Goal: Information Seeking & Learning: Learn about a topic

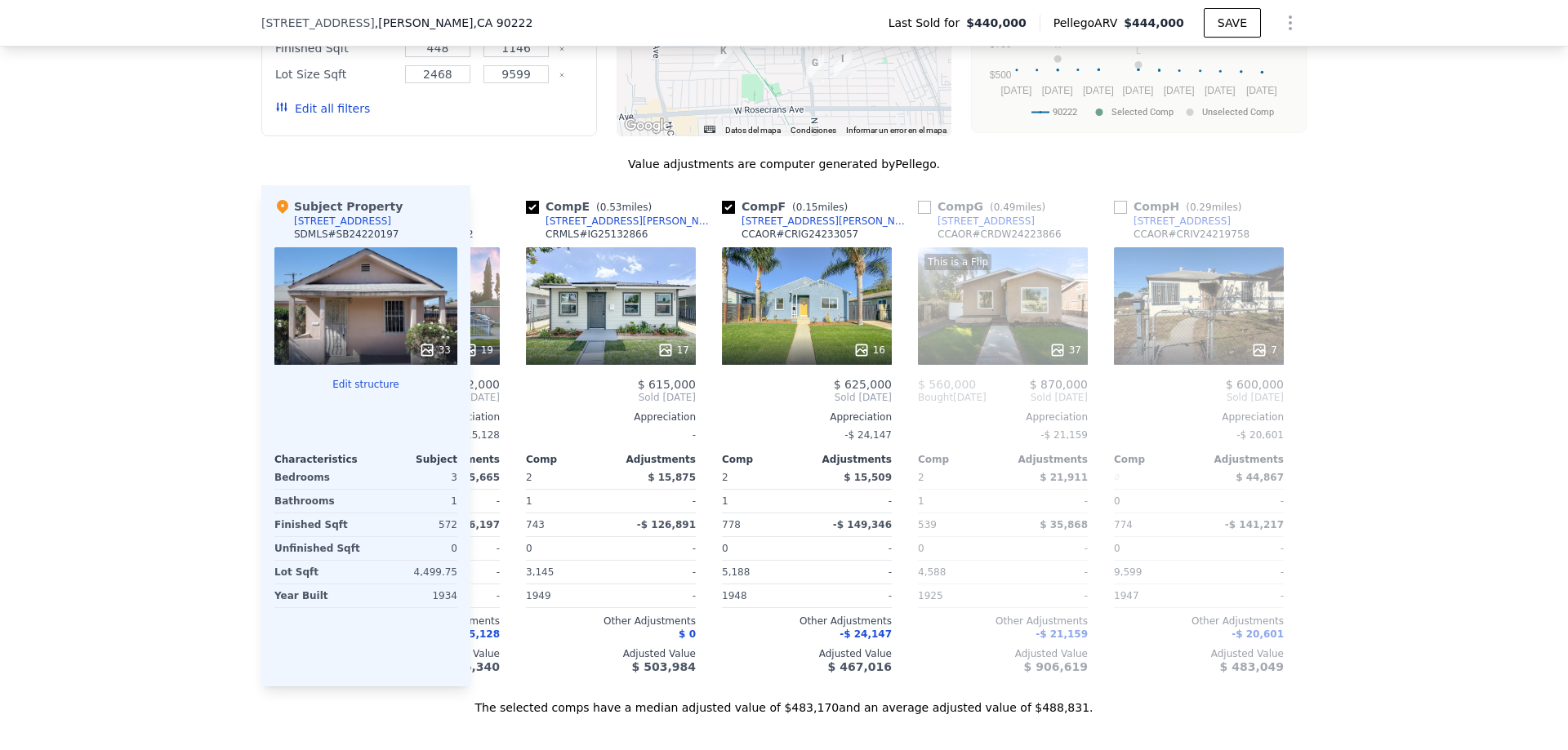
scroll to position [0, 758]
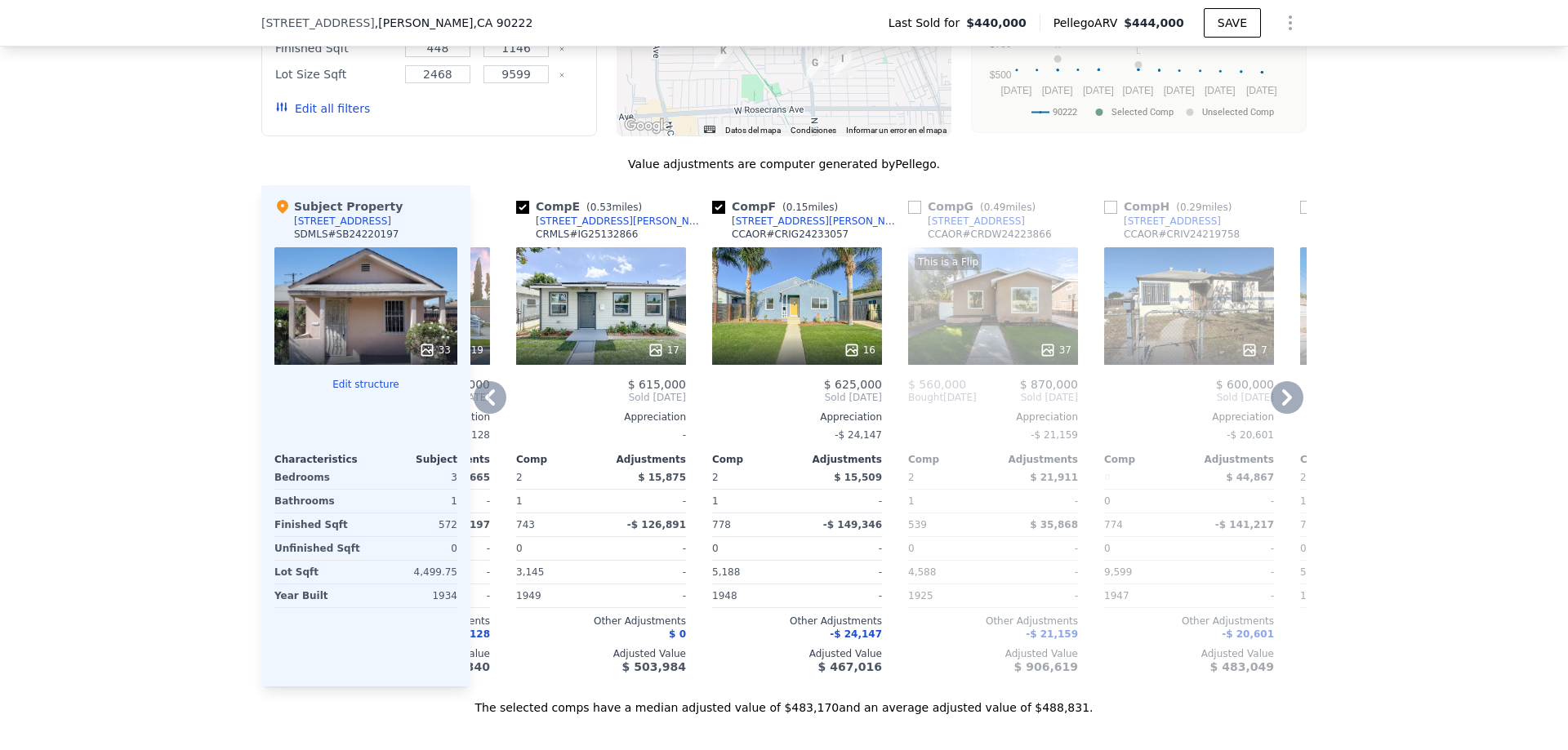
click at [820, 676] on div "Comp F ( 0.15 miles) [STREET_ADDRESS][PERSON_NAME] CCAOR # CRIG24233057 16 $ 62…" at bounding box center [797, 435] width 183 height 501
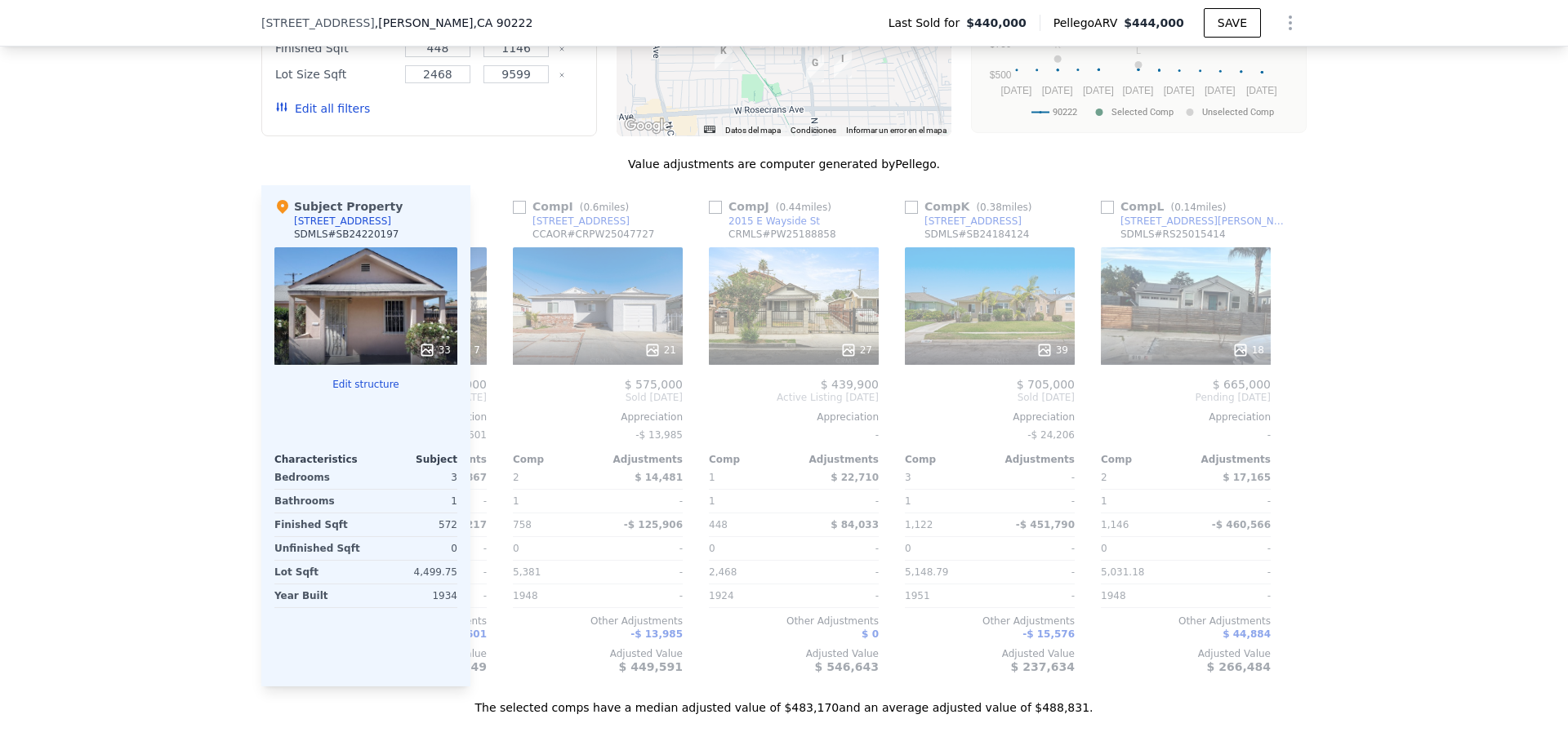
scroll to position [0, 1555]
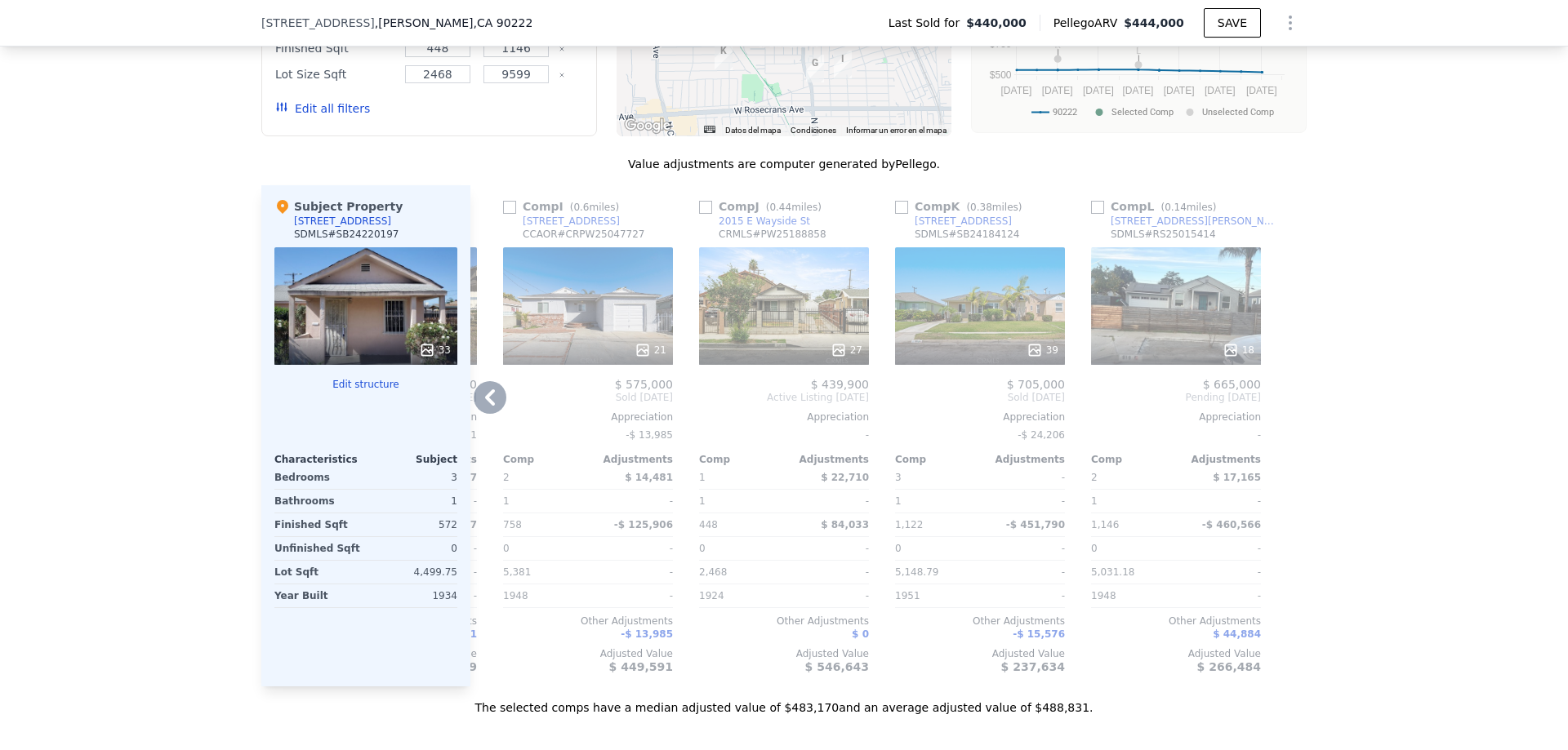
click at [797, 299] on div "27" at bounding box center [783, 306] width 170 height 117
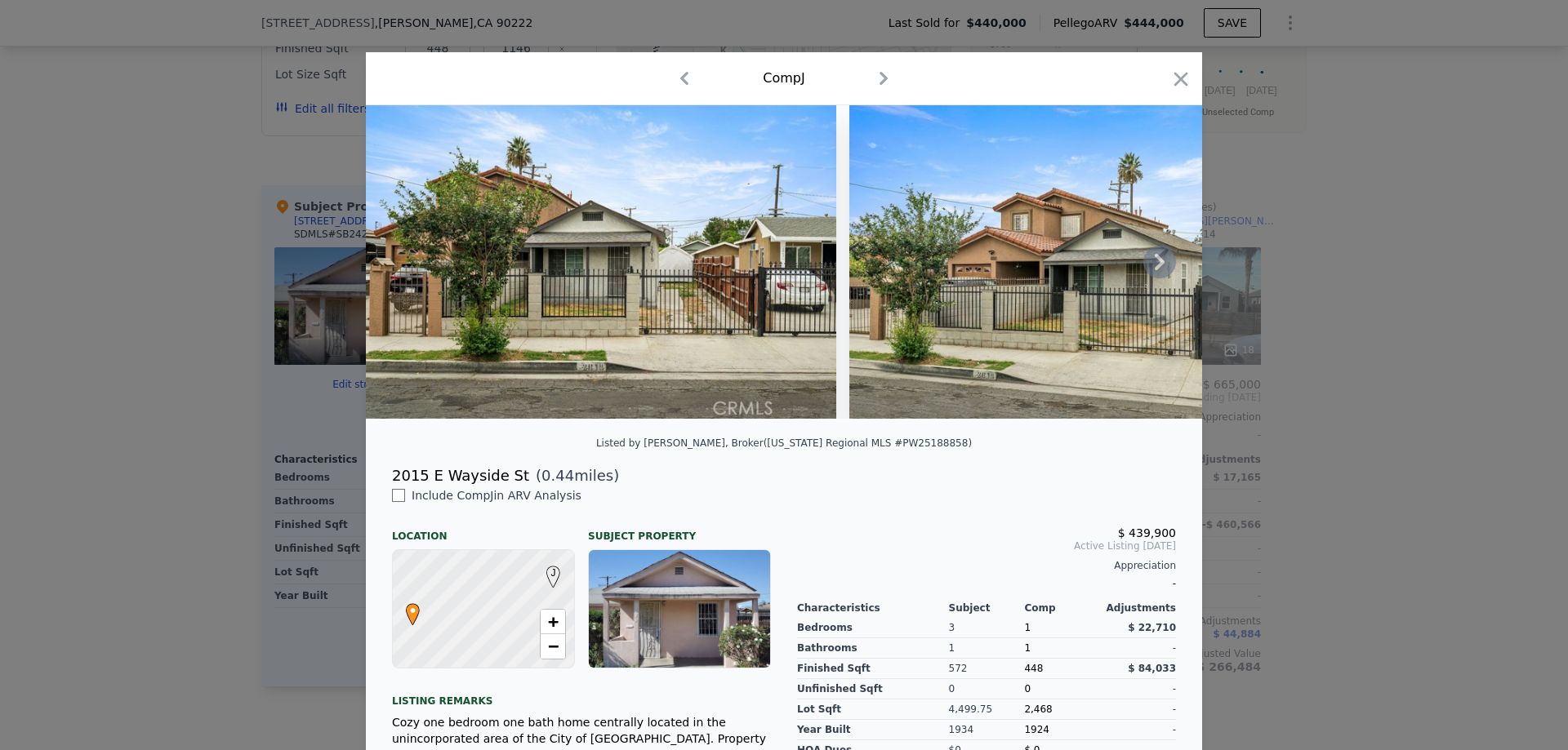
click at [1159, 260] on icon at bounding box center [1159, 261] width 33 height 33
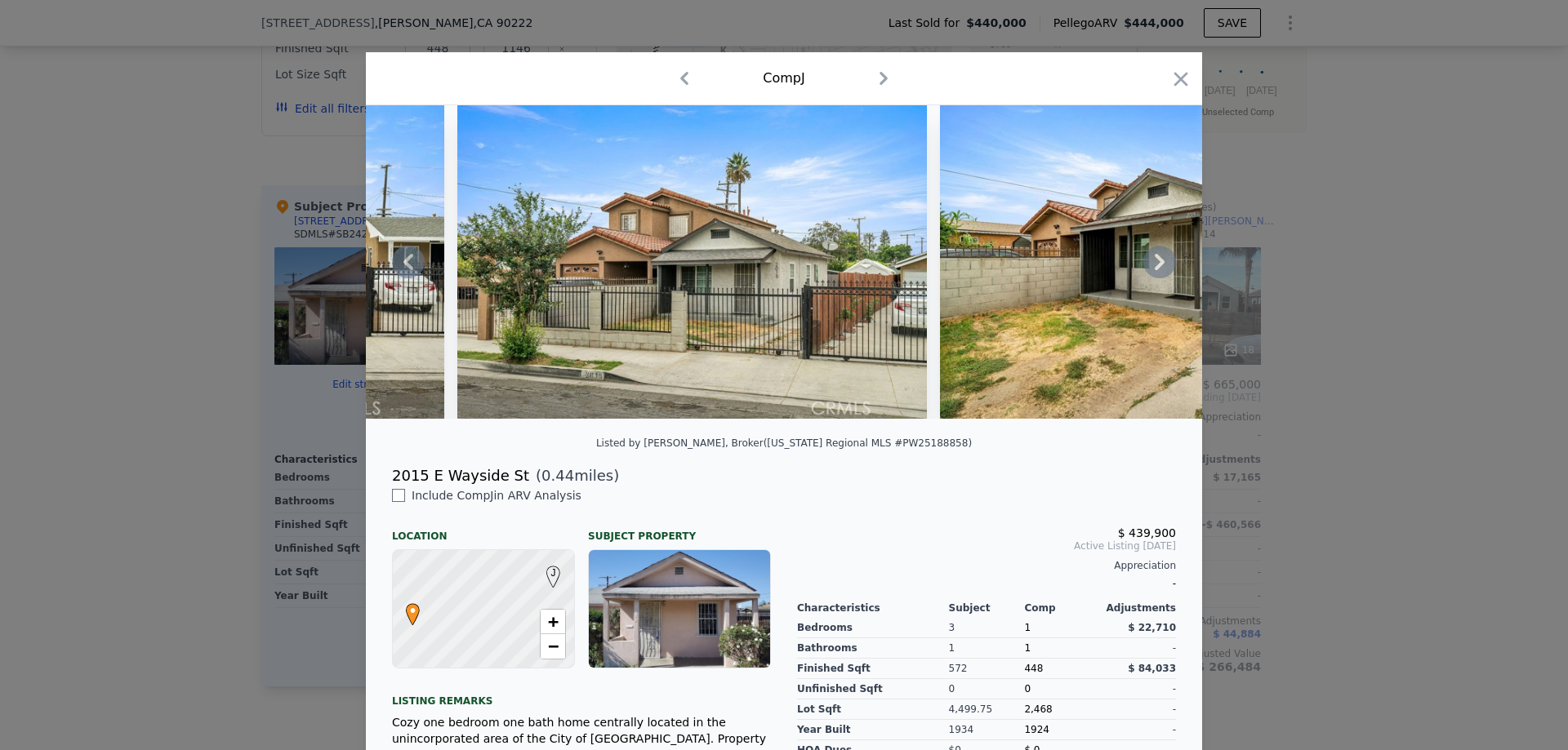
click at [1159, 260] on icon at bounding box center [1159, 261] width 33 height 33
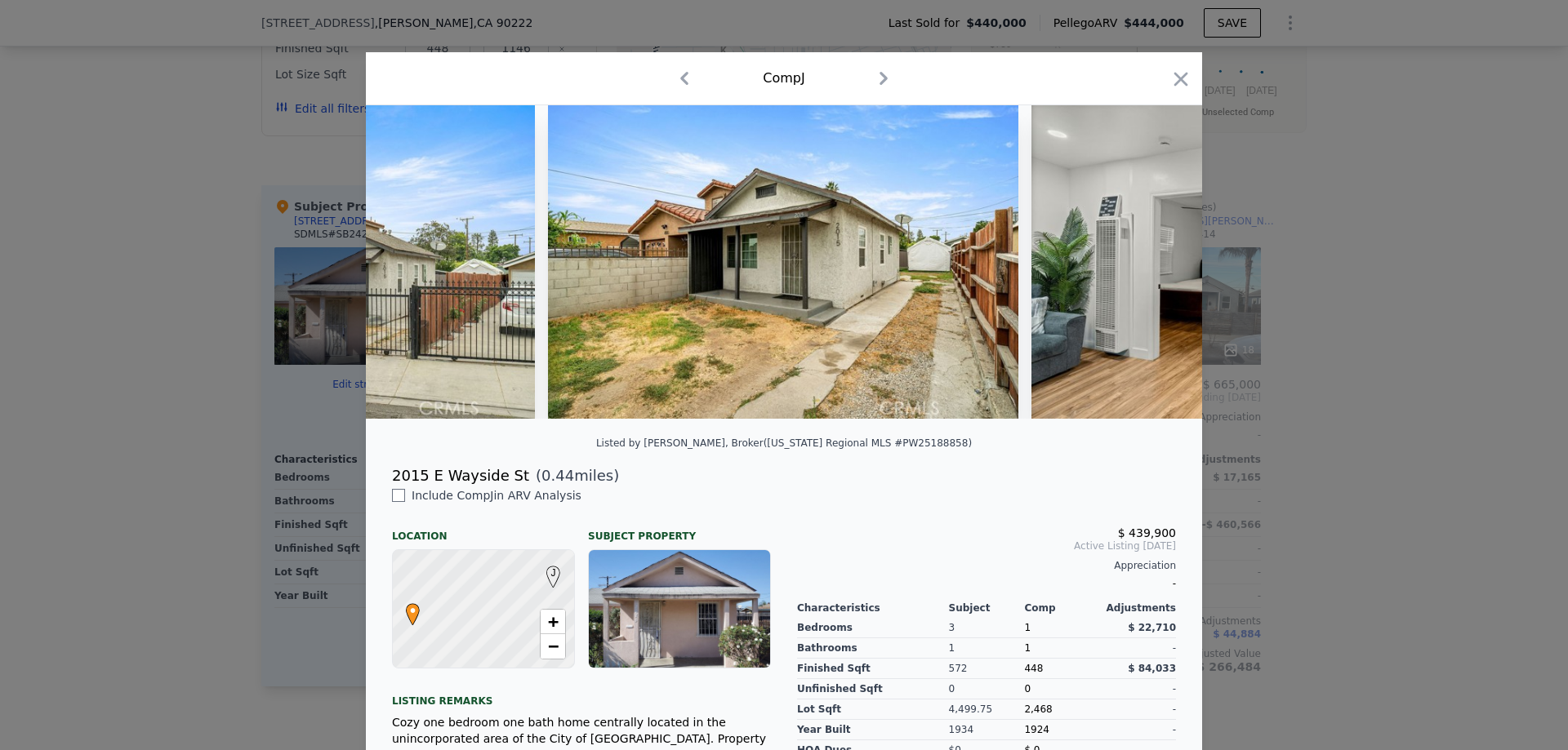
click at [1159, 260] on div at bounding box center [784, 262] width 836 height 313
click at [1159, 260] on icon at bounding box center [1159, 261] width 33 height 33
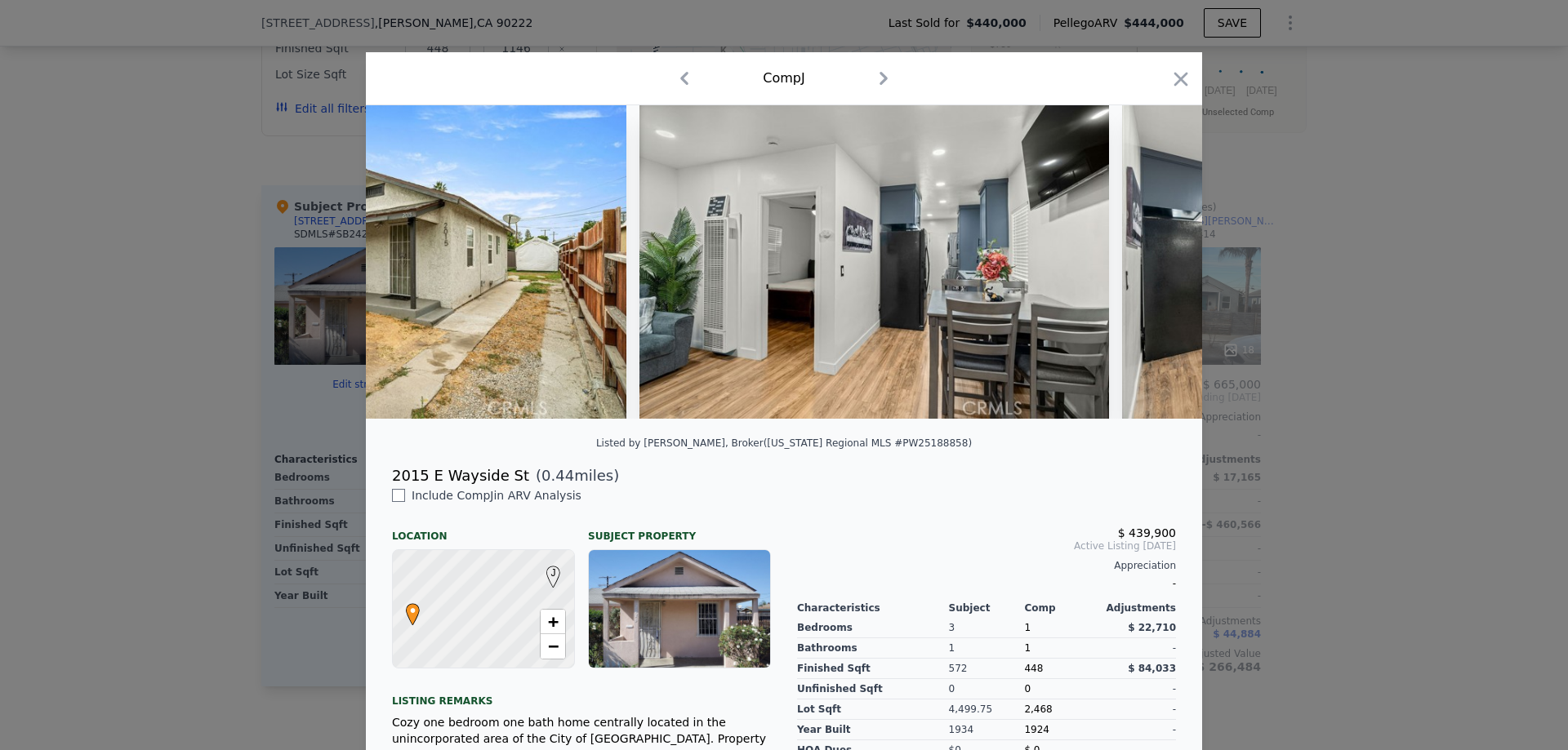
click at [1159, 260] on img at bounding box center [1356, 262] width 470 height 313
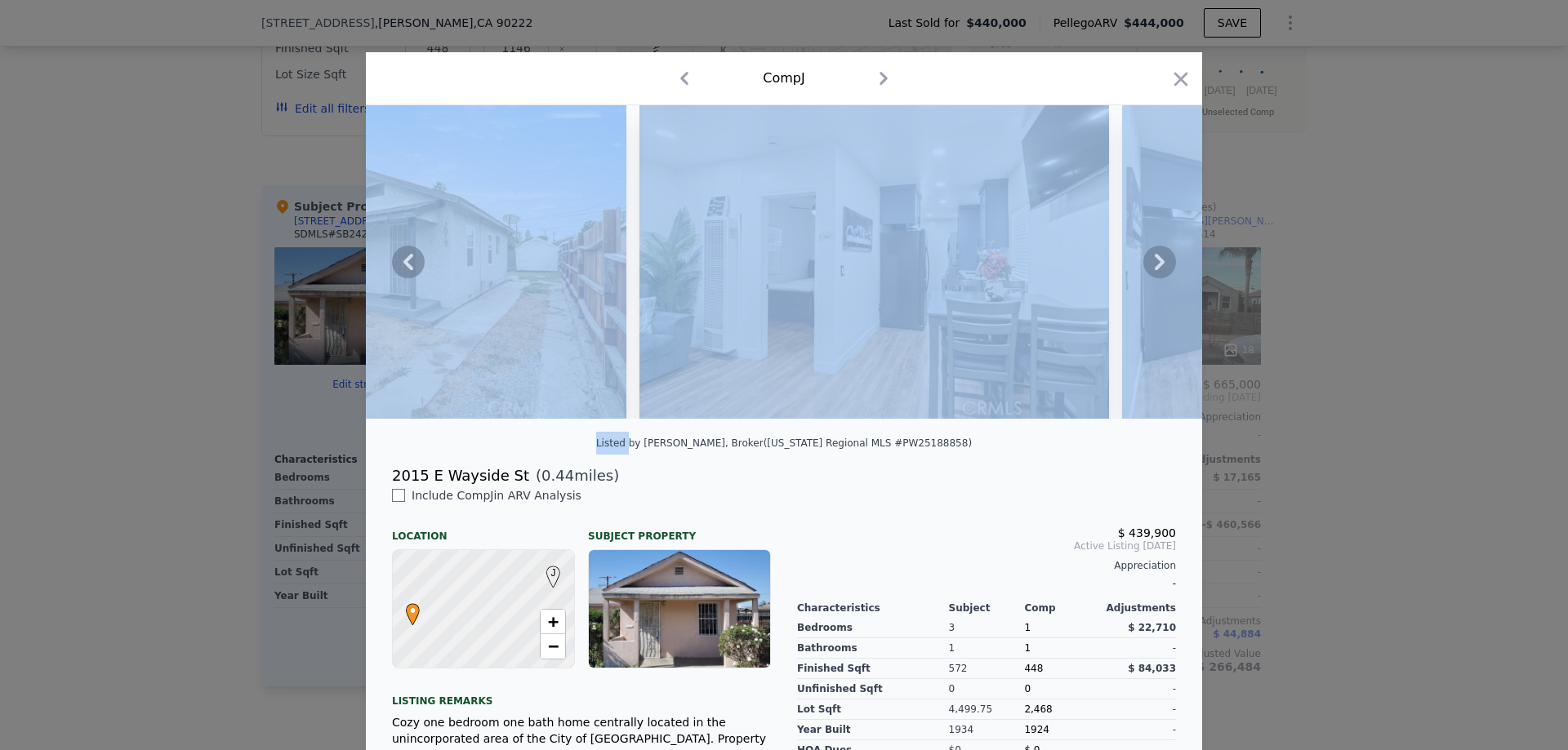
click at [1159, 260] on icon at bounding box center [1159, 261] width 33 height 33
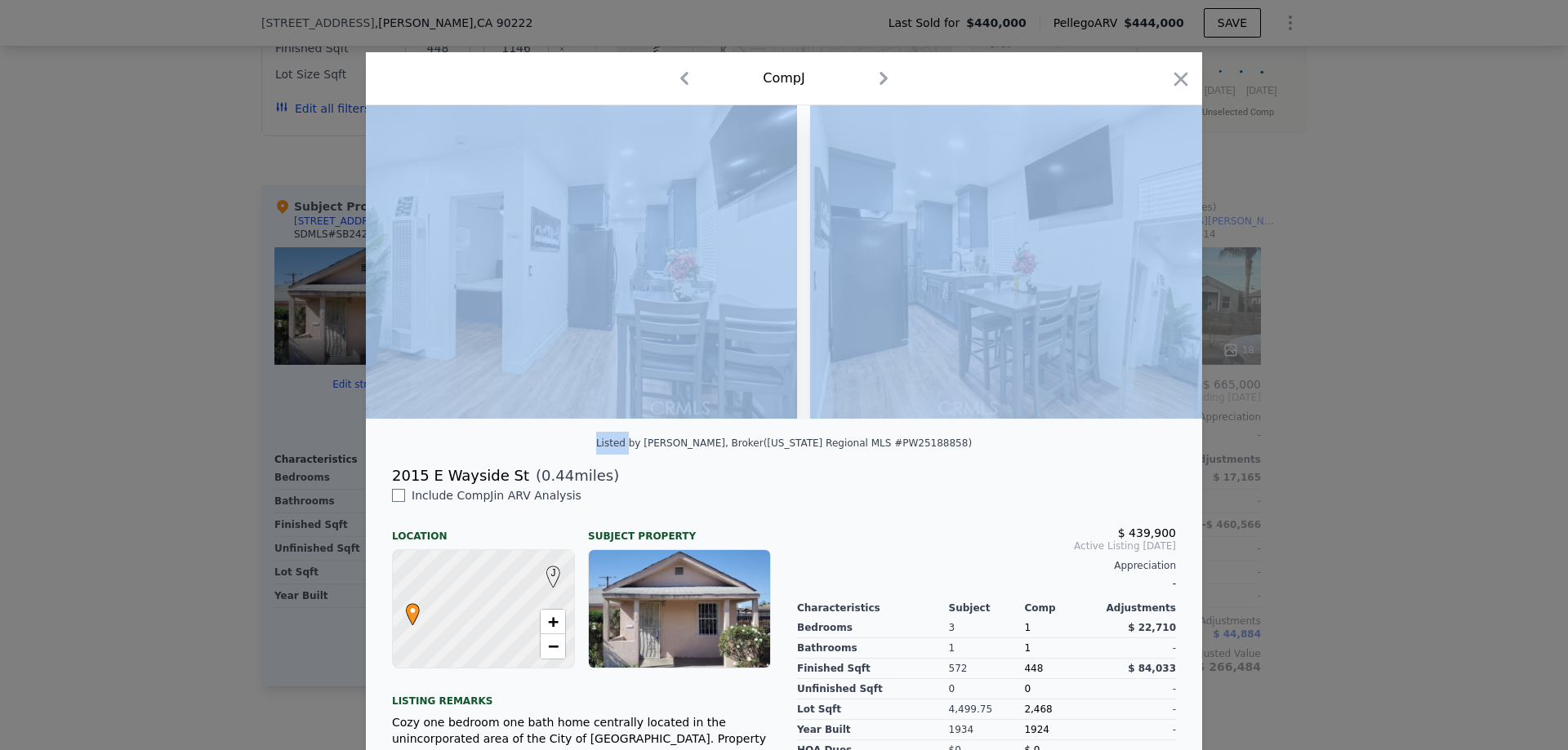
click at [1159, 260] on img at bounding box center [1044, 262] width 470 height 313
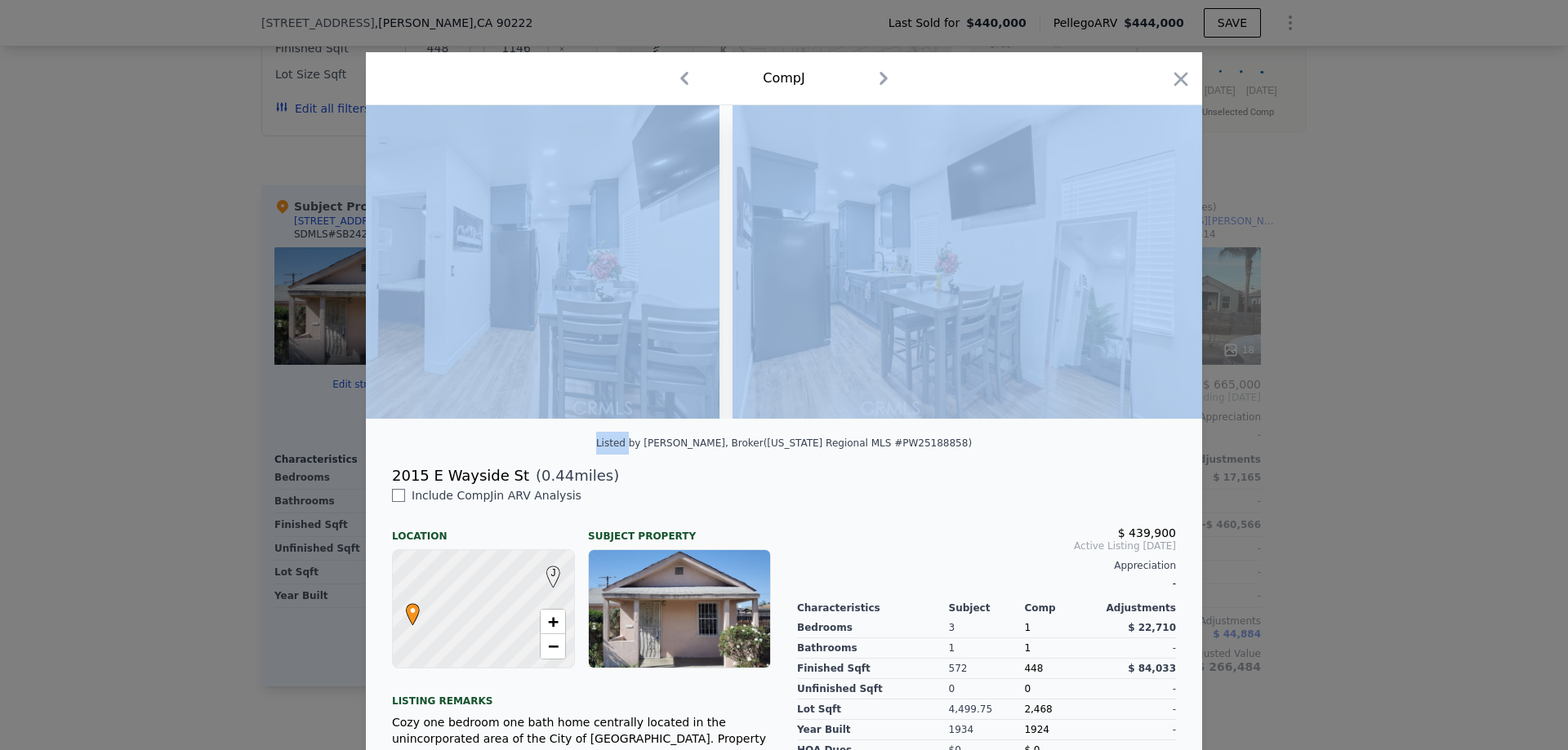
scroll to position [0, 1568]
click at [1176, 73] on icon "button" at bounding box center [1180, 79] width 23 height 23
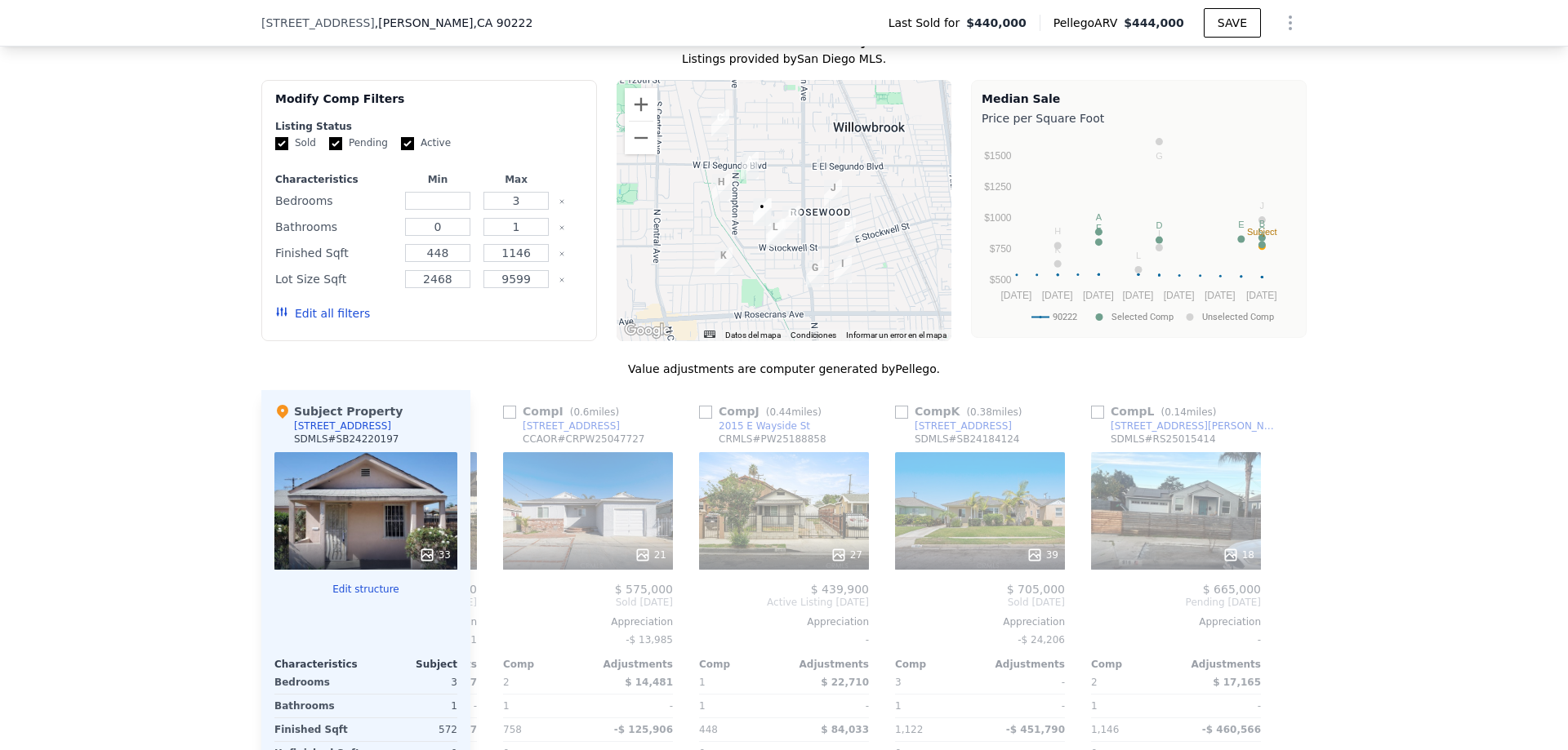
scroll to position [1300, 0]
